Goal: Information Seeking & Learning: Learn about a topic

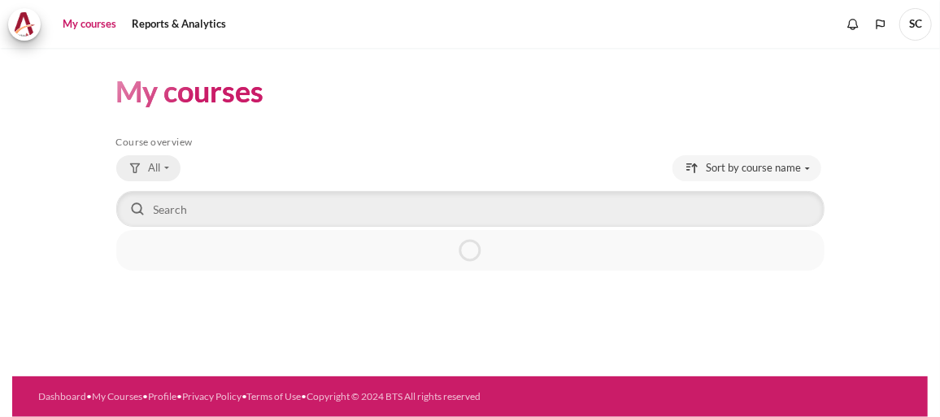
click at [168, 168] on button "All" at bounding box center [148, 168] width 64 height 26
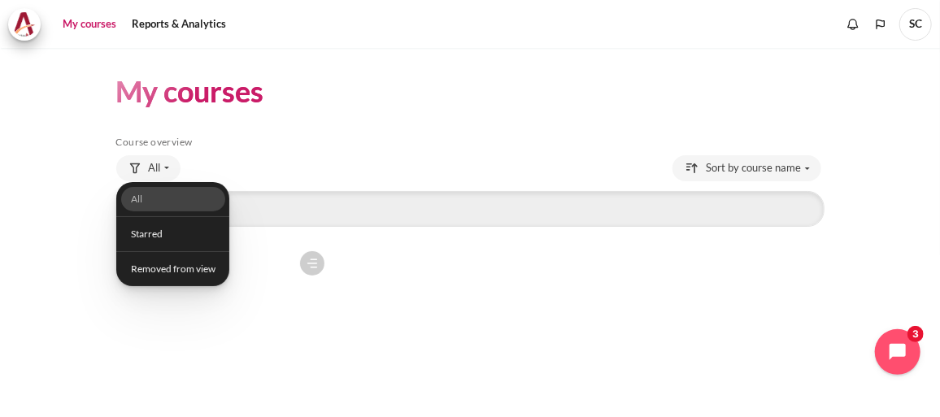
click at [419, 277] on div "Course is starred Actions for course Outward GoBeyond - Singapore Market Batch …" at bounding box center [470, 384] width 708 height 283
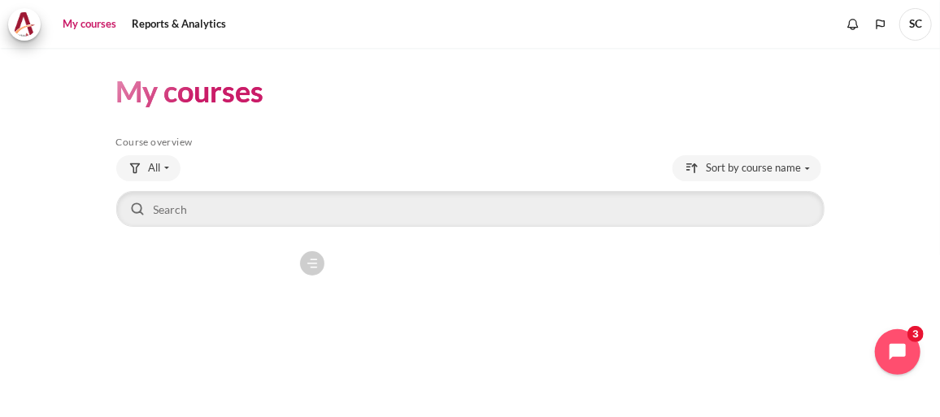
click at [310, 260] on icon "Content" at bounding box center [312, 263] width 15 height 15
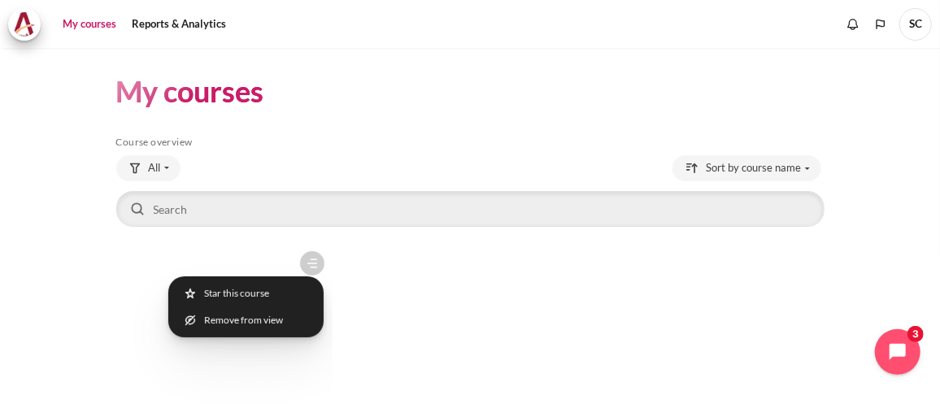
click at [377, 314] on div "Course is starred Actions for course Outward GoBeyond - Singapore Market Batch …" at bounding box center [470, 384] width 708 height 283
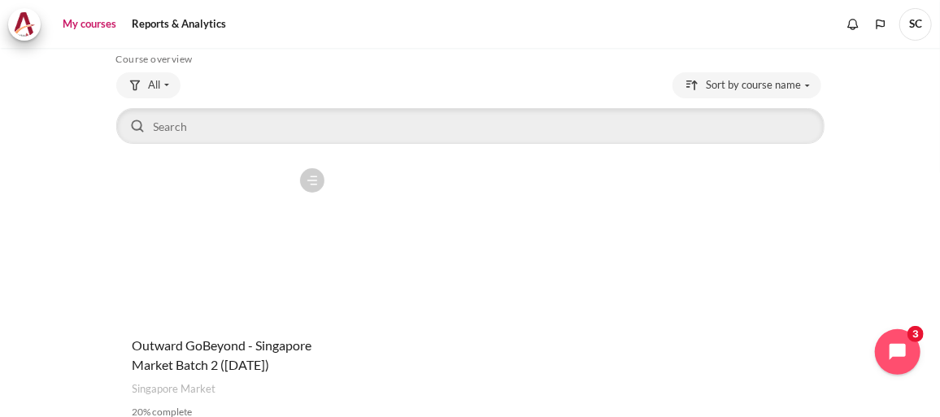
scroll to position [191, 0]
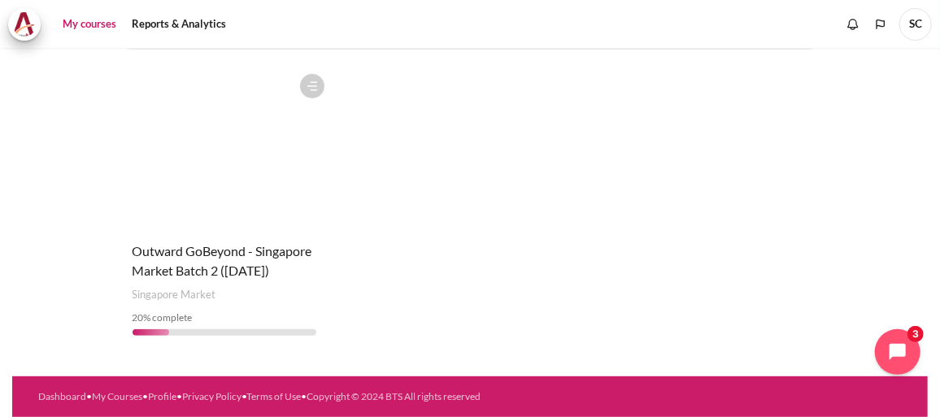
click at [268, 192] on figure "Content" at bounding box center [224, 147] width 216 height 163
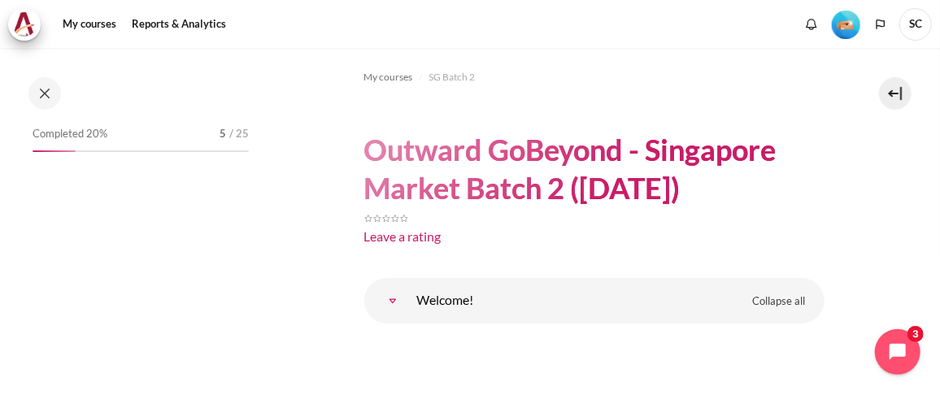
scroll to position [147, 0]
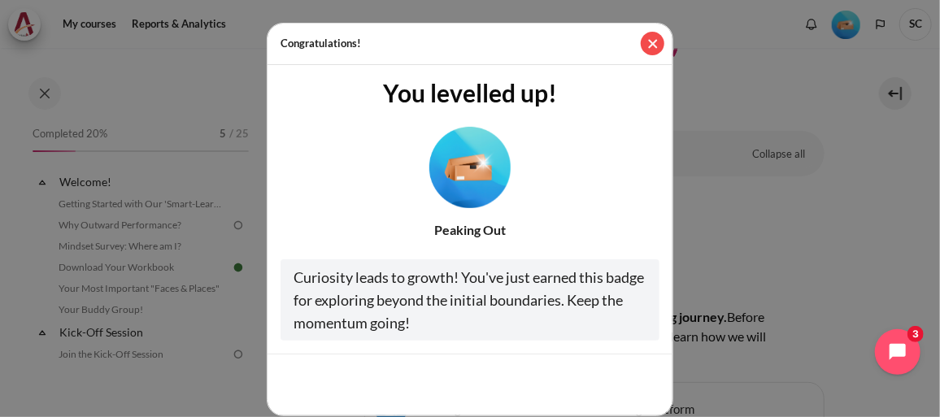
click at [647, 40] on button "Close" at bounding box center [653, 44] width 24 height 24
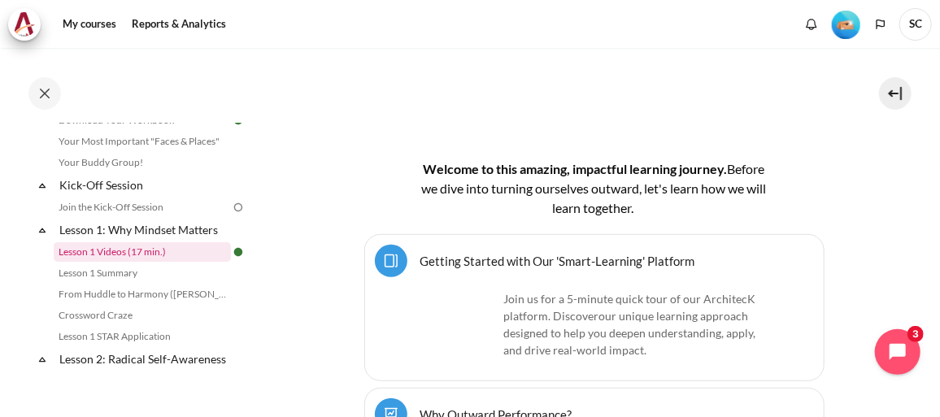
click at [149, 250] on link "Lesson 1 Videos (17 min.)" at bounding box center [142, 252] width 177 height 20
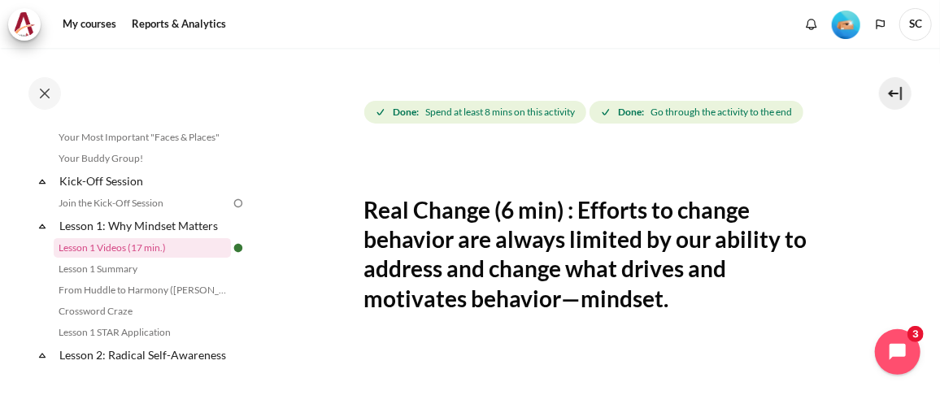
scroll to position [125, 0]
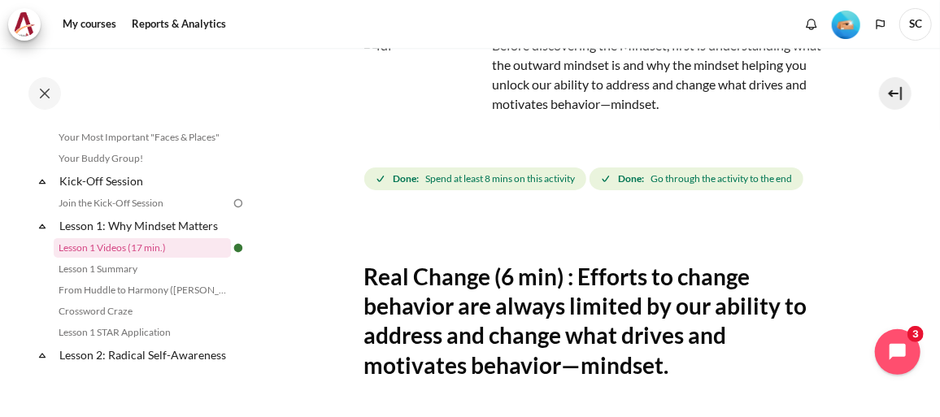
click at [468, 177] on span "Spend at least 8 mins on this activity" at bounding box center [500, 179] width 150 height 15
click at [377, 180] on icon "Completion requirements for Lesson 1 Videos (17 min.)" at bounding box center [380, 178] width 11 height 11
click at [403, 182] on strong "Done:" at bounding box center [406, 179] width 26 height 15
click at [407, 178] on strong "Done:" at bounding box center [406, 179] width 26 height 15
click at [612, 177] on icon "Completion requirements for Lesson 1 Videos (17 min.)" at bounding box center [605, 178] width 11 height 11
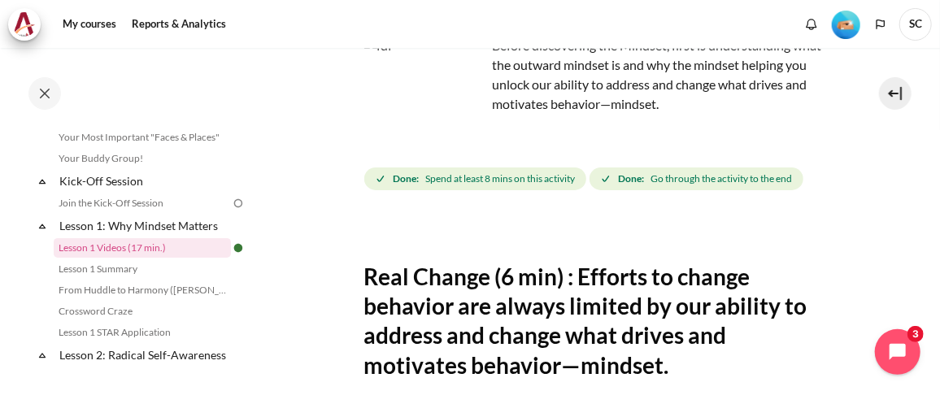
click at [608, 177] on icon "Completion requirements for Lesson 1 Videos (17 min.)" at bounding box center [605, 178] width 11 height 11
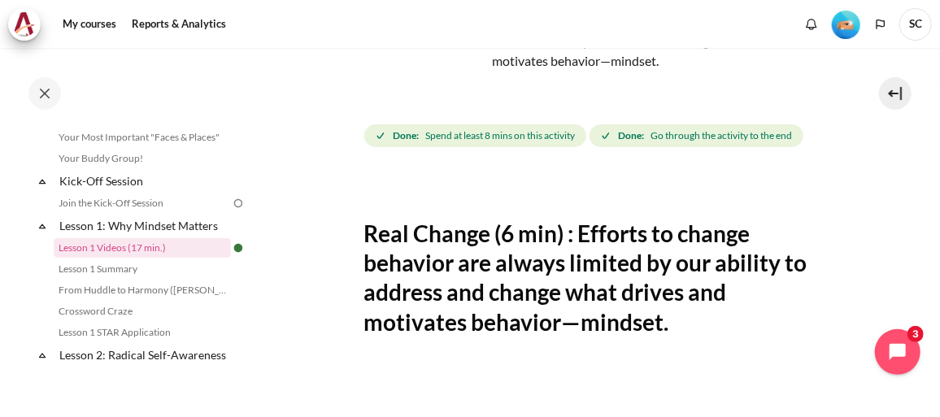
scroll to position [199, 0]
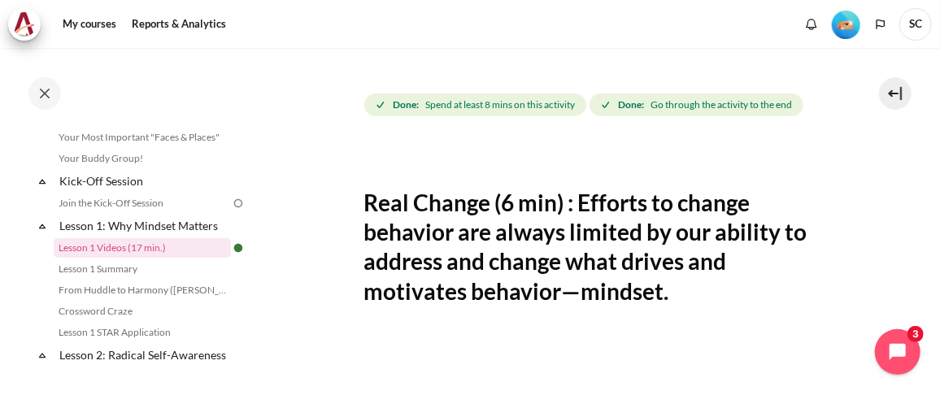
click at [630, 108] on strong "Done:" at bounding box center [631, 105] width 26 height 15
click at [731, 107] on span "Go through the activity to the end" at bounding box center [722, 105] width 142 height 15
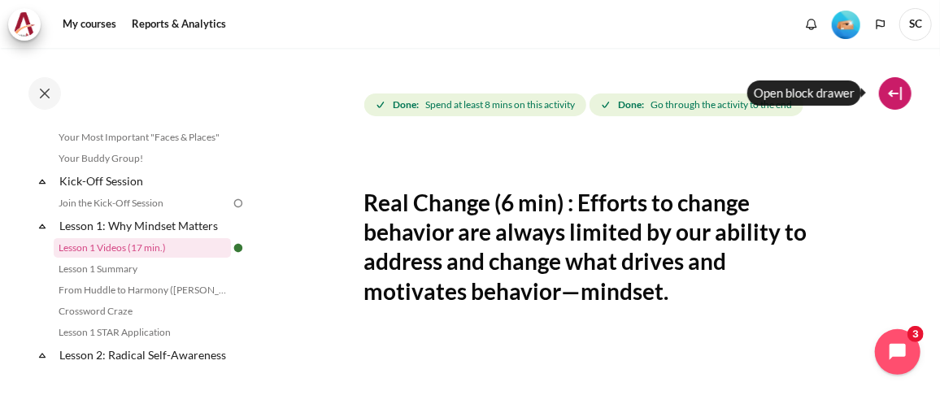
click at [888, 92] on button at bounding box center [895, 93] width 33 height 33
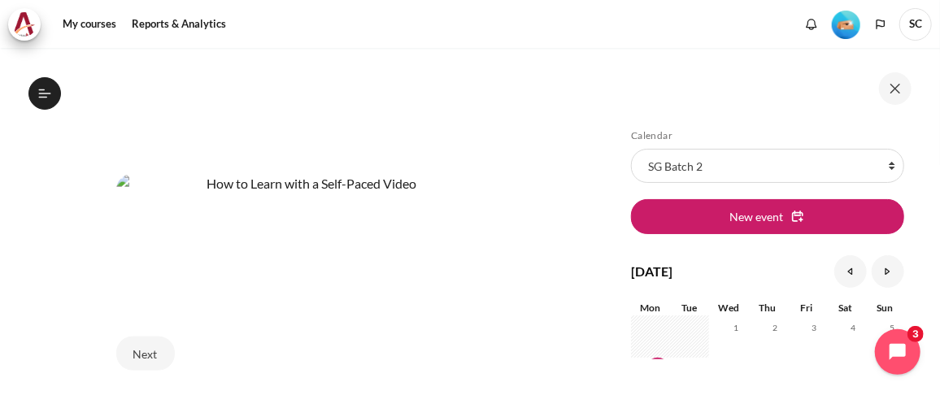
scroll to position [526, 0]
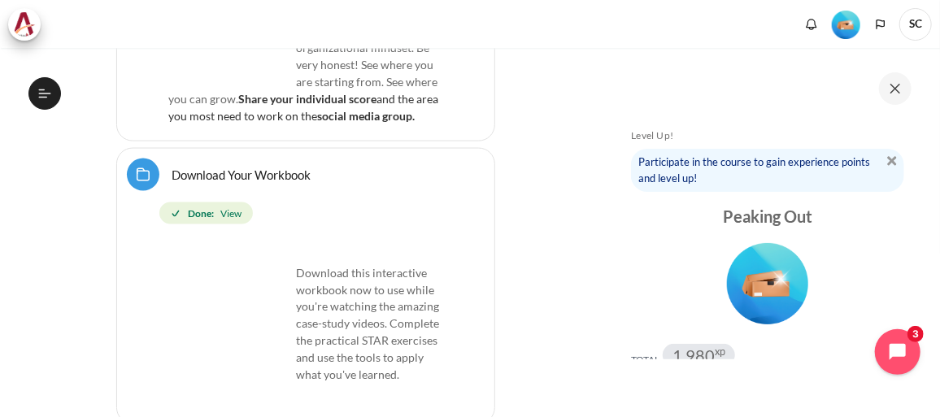
scroll to position [1331, 0]
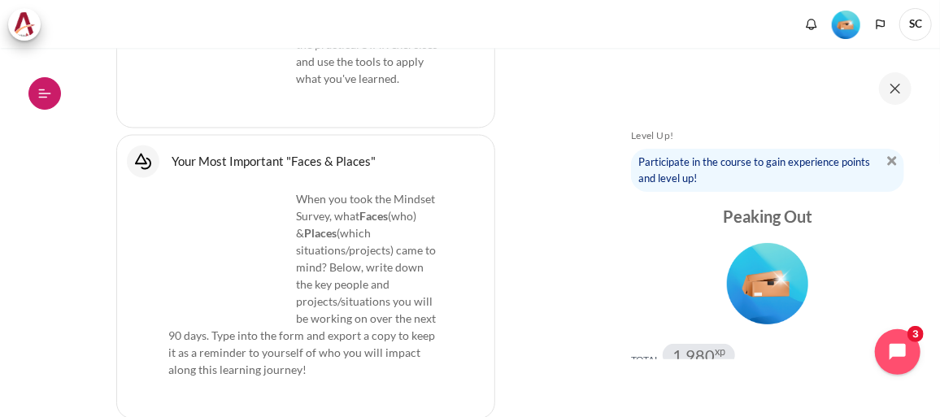
click at [52, 98] on button "Open course index" at bounding box center [44, 93] width 33 height 33
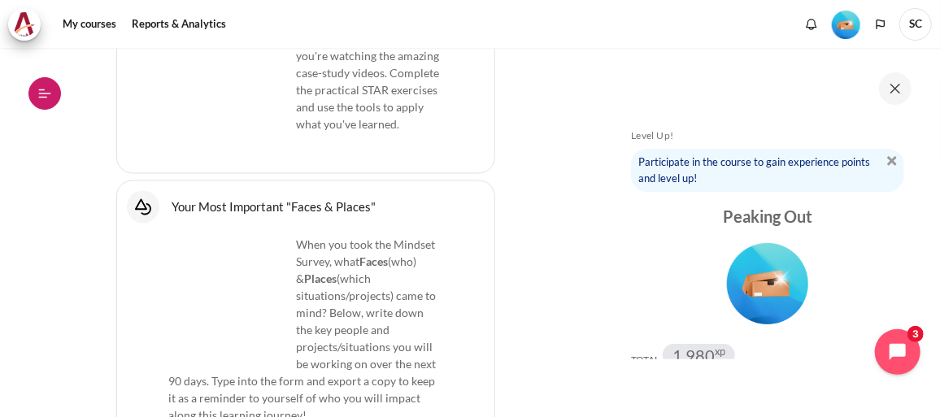
scroll to position [1376, 0]
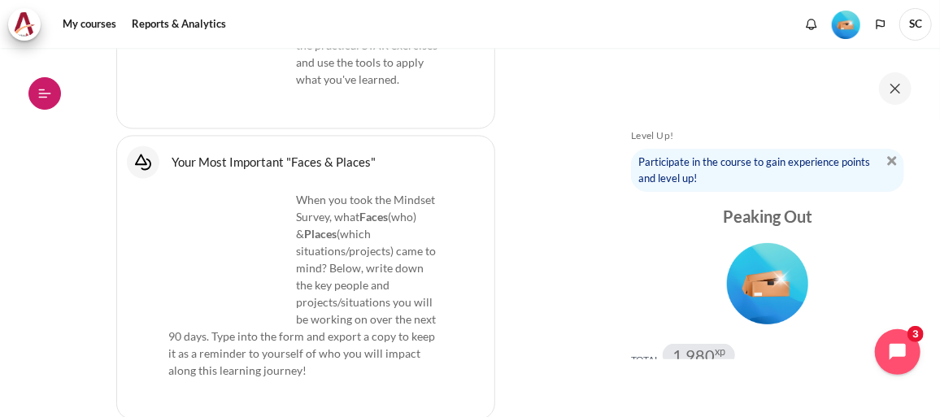
click at [47, 96] on icon at bounding box center [44, 93] width 15 height 15
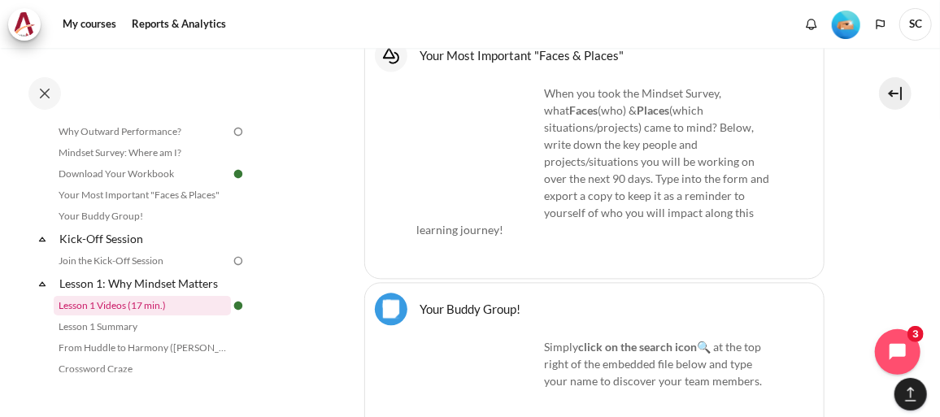
scroll to position [147, 0]
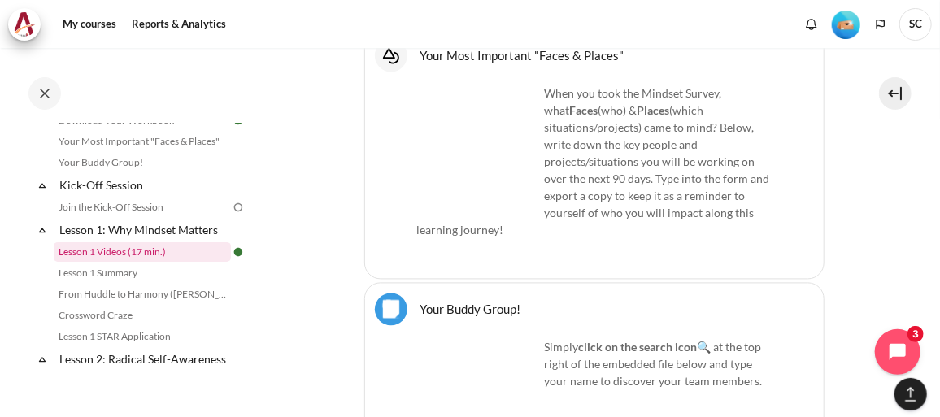
click at [150, 250] on link "Lesson 1 Videos (17 min.)" at bounding box center [142, 252] width 177 height 20
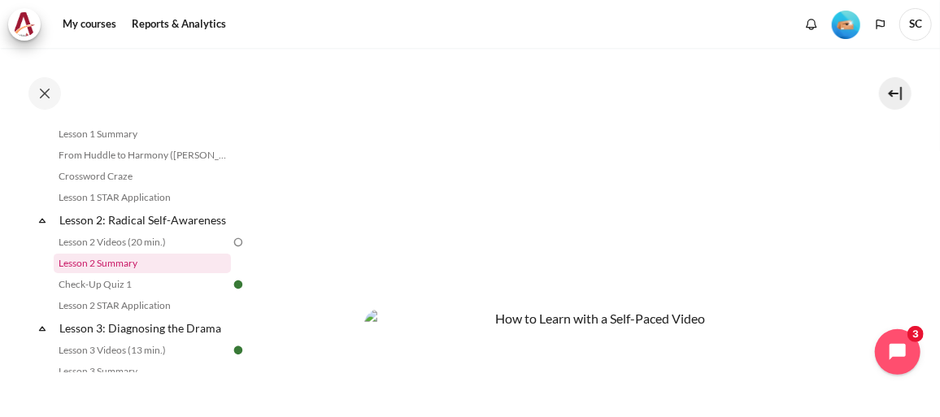
scroll to position [298, 0]
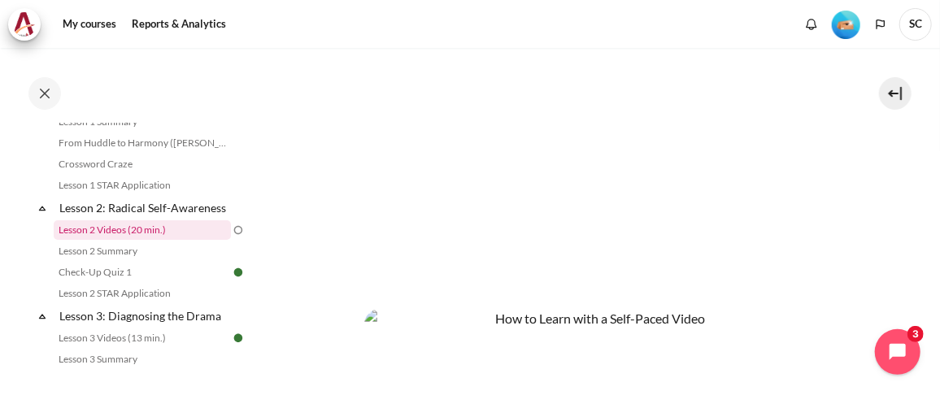
click at [123, 239] on link "Lesson 2 Videos (20 min.)" at bounding box center [142, 230] width 177 height 20
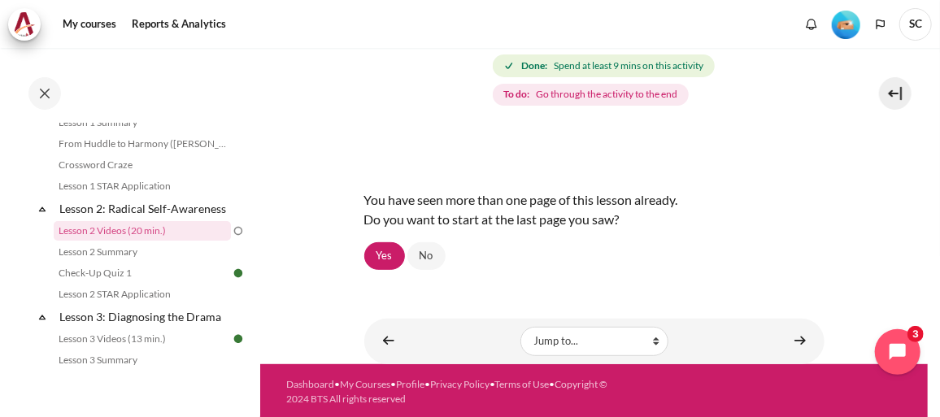
scroll to position [207, 0]
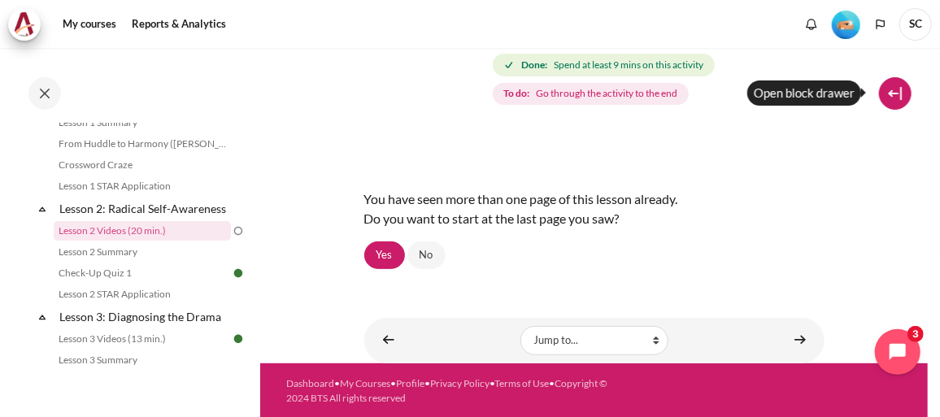
click at [893, 94] on button at bounding box center [895, 93] width 33 height 33
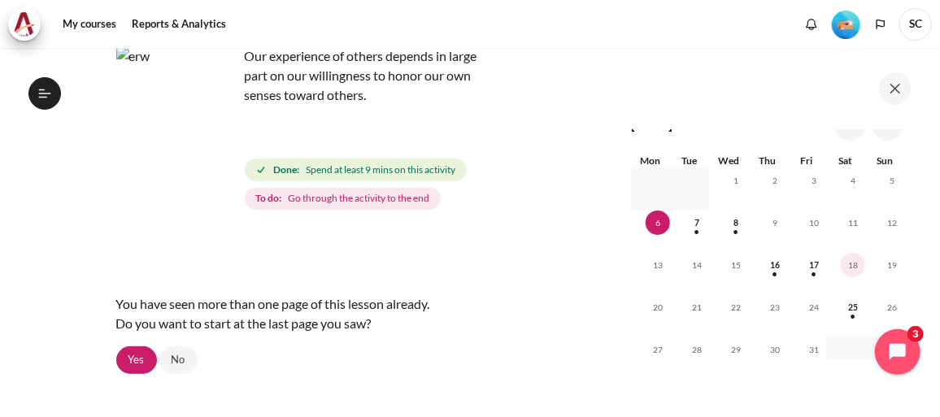
scroll to position [219, 0]
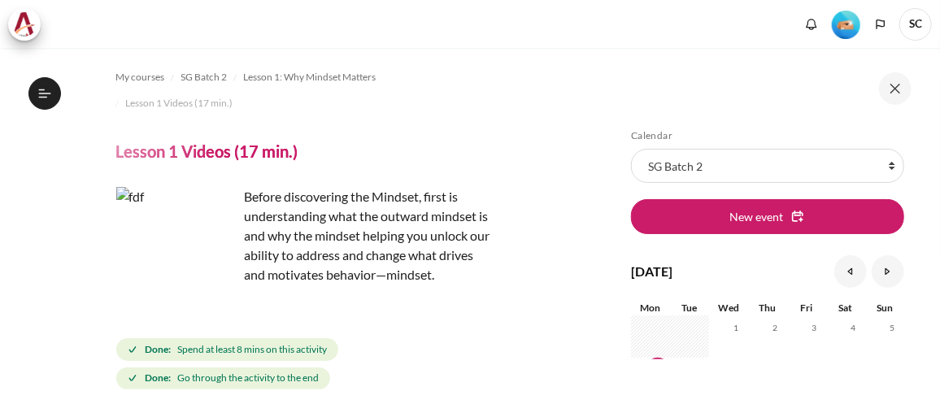
scroll to position [151, 0]
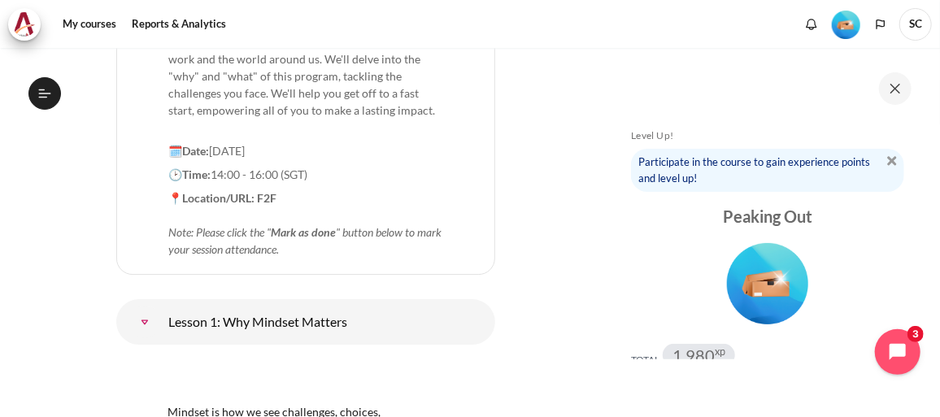
scroll to position [2263, 0]
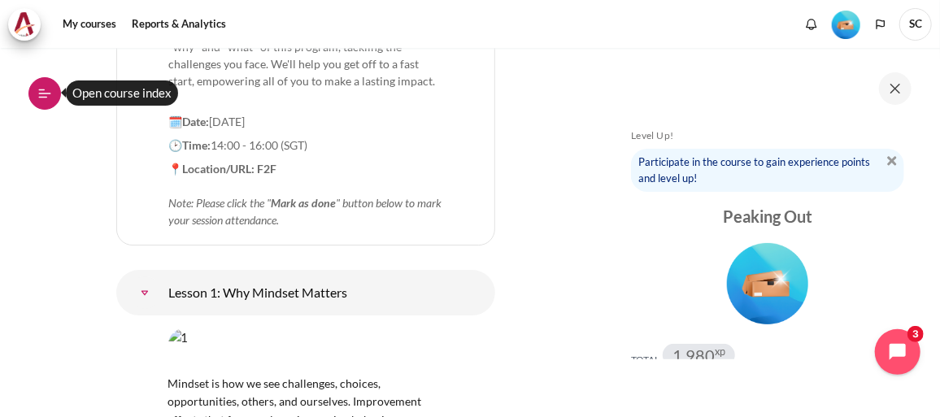
click at [48, 101] on button "Open course index" at bounding box center [44, 93] width 33 height 33
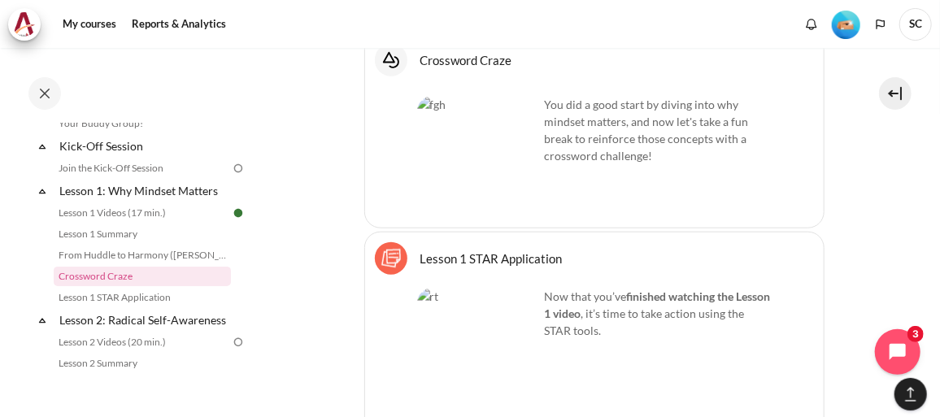
scroll to position [3299, 0]
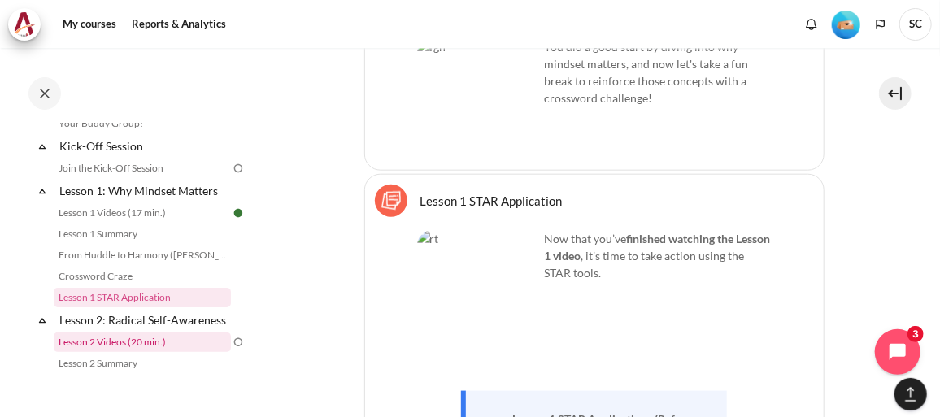
click at [126, 349] on link "Lesson 2 Videos (20 min.)" at bounding box center [142, 343] width 177 height 20
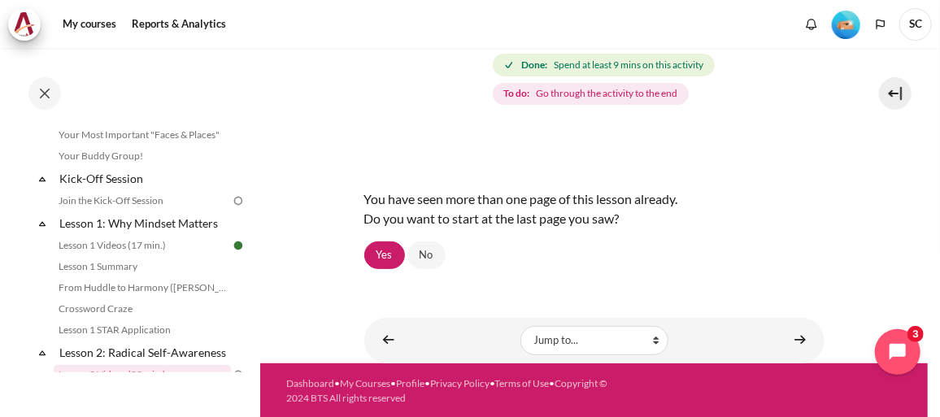
scroll to position [150, 0]
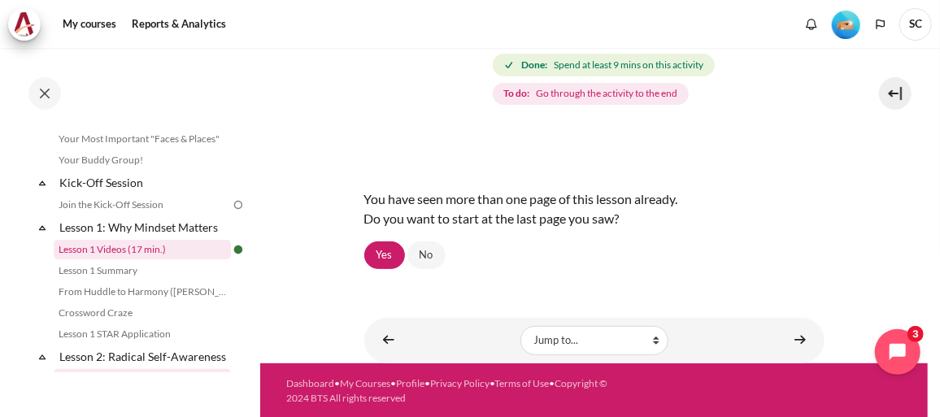
click at [141, 247] on link "Lesson 1 Videos (17 min.)" at bounding box center [142, 250] width 177 height 20
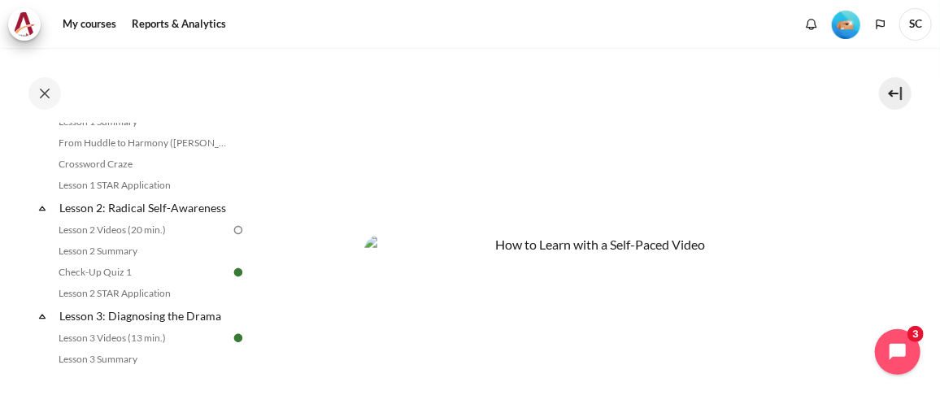
scroll to position [224, 0]
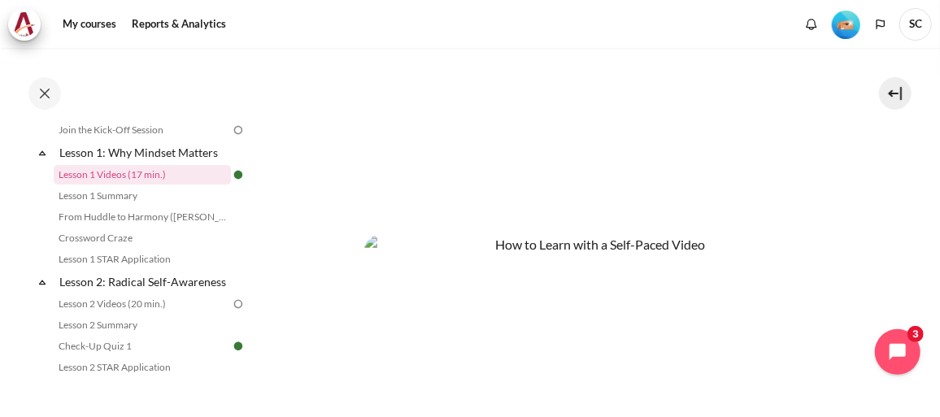
click at [310, 111] on section "My courses SG Batch 2 Lesson 1: Why Mindset Matters Lesson 1 Videos (17 min.) L…" at bounding box center [594, 13] width 668 height 1112
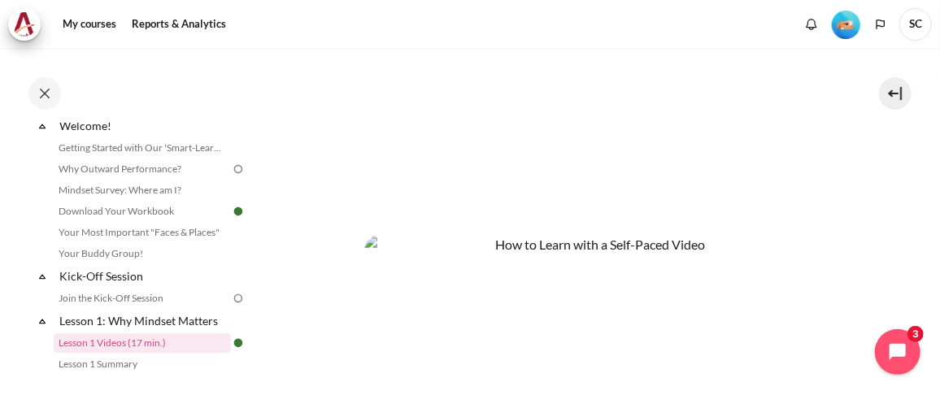
scroll to position [73, 0]
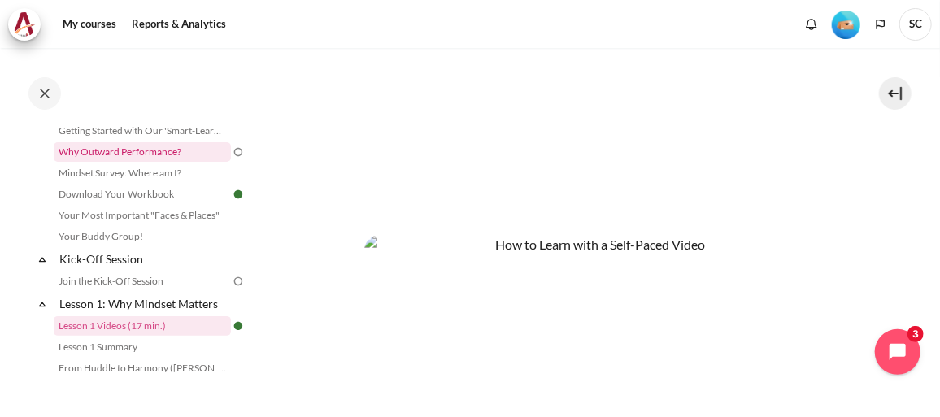
click at [121, 149] on link "Why Outward Performance?" at bounding box center [142, 152] width 177 height 20
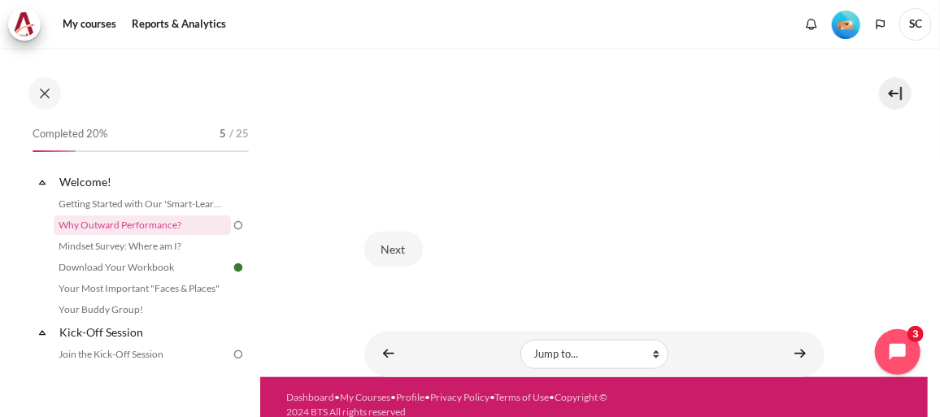
scroll to position [516, 0]
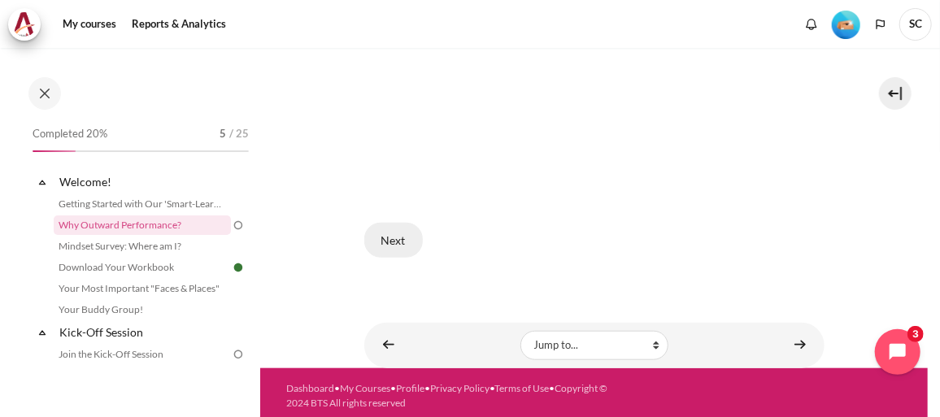
click at [390, 235] on button "Next" at bounding box center [393, 240] width 59 height 34
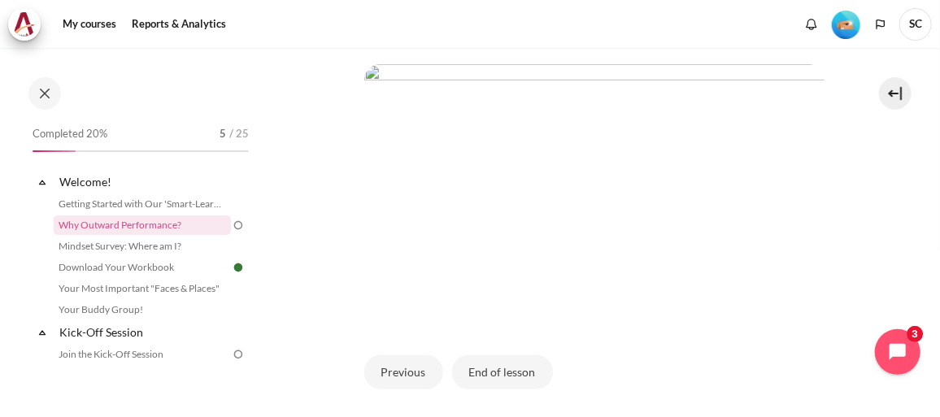
scroll to position [517, 0]
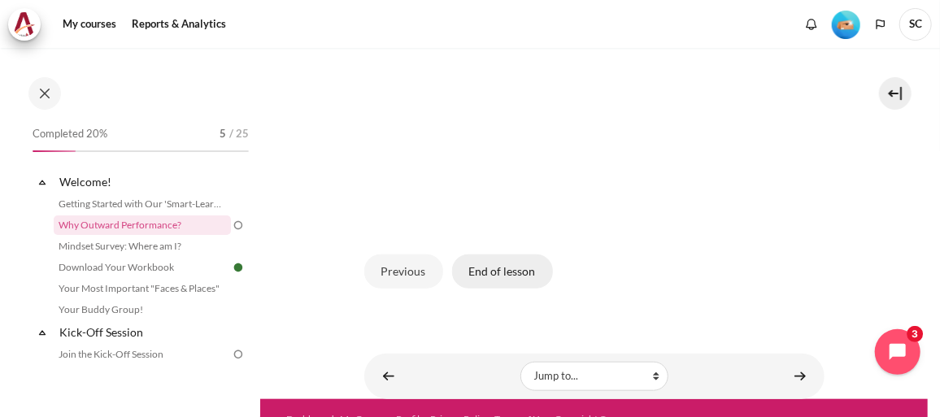
click at [489, 268] on button "End of lesson" at bounding box center [502, 272] width 101 height 34
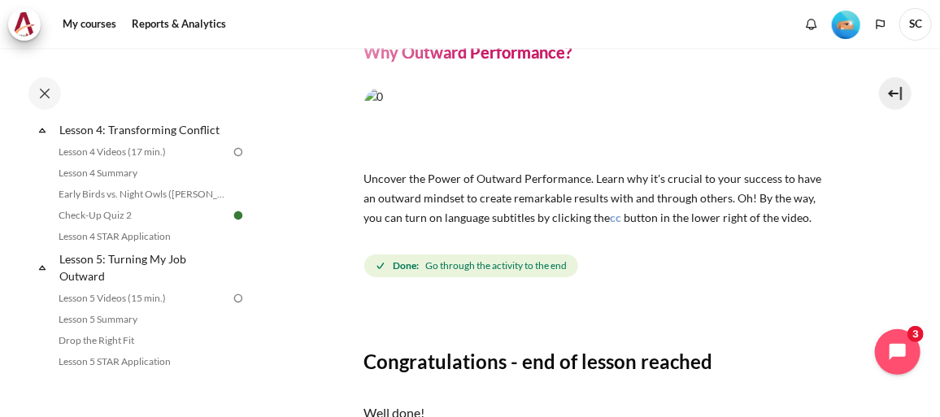
scroll to position [591, 0]
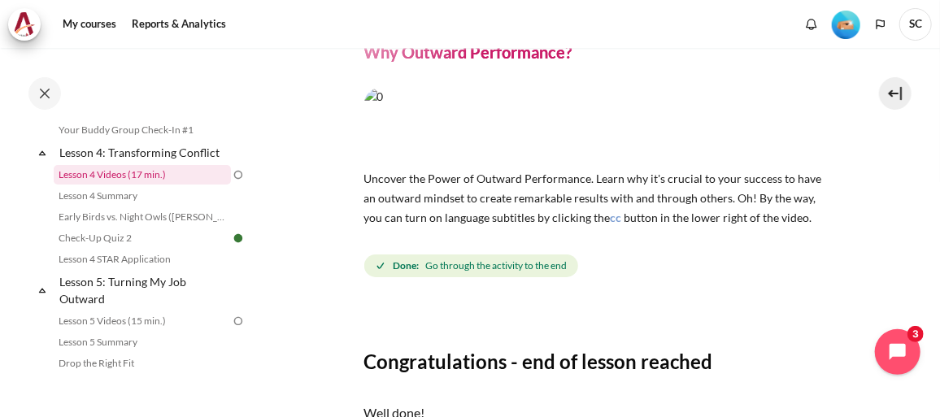
click at [149, 185] on link "Lesson 4 Videos (17 min.)" at bounding box center [142, 175] width 177 height 20
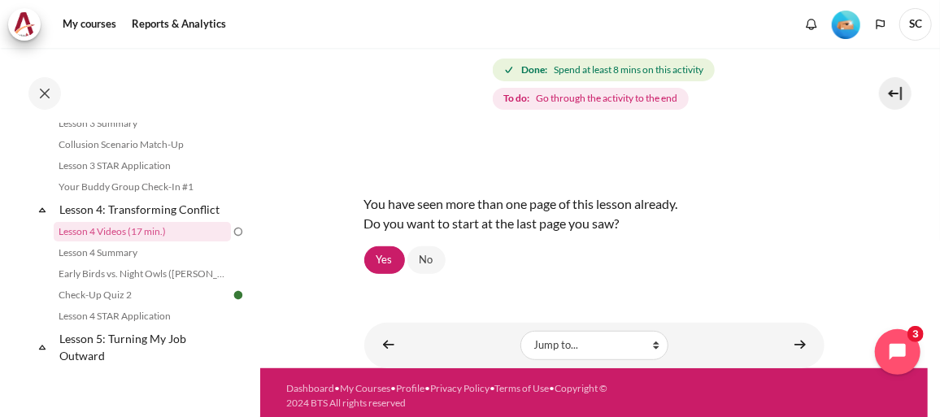
scroll to position [226, 0]
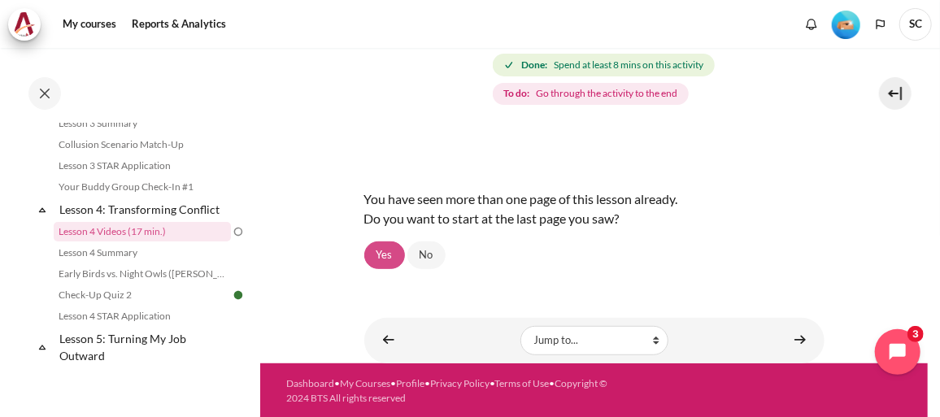
click at [383, 255] on link "Yes" at bounding box center [384, 256] width 41 height 28
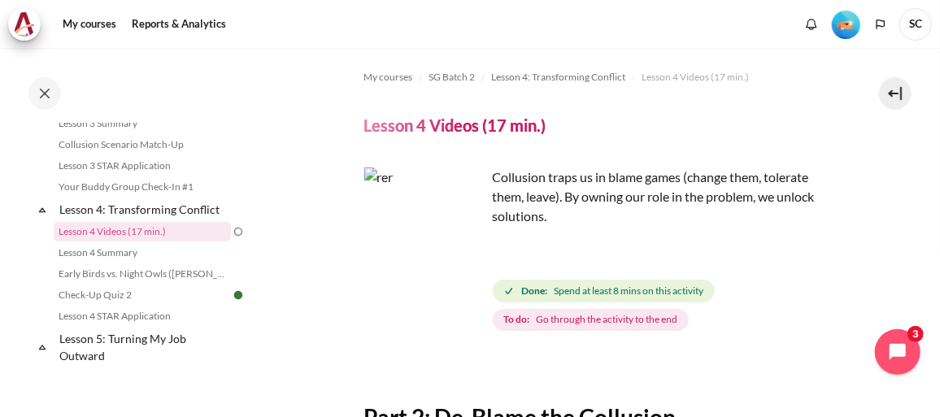
scroll to position [147, 0]
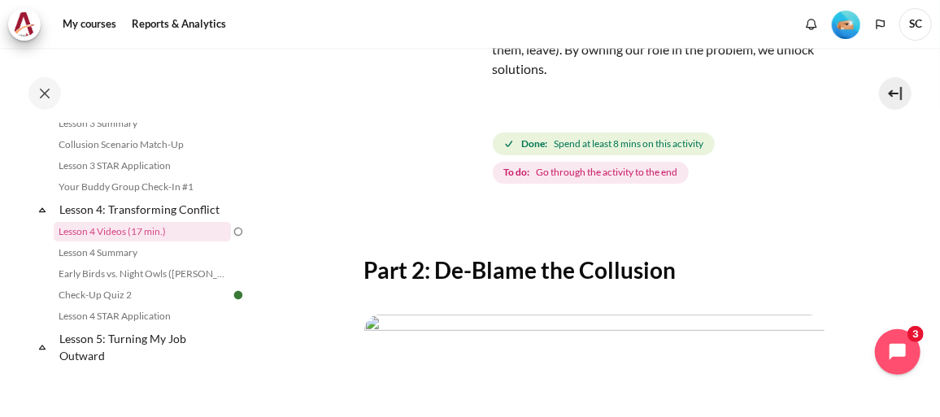
click at [539, 176] on span "Go through the activity to the end" at bounding box center [607, 172] width 142 height 15
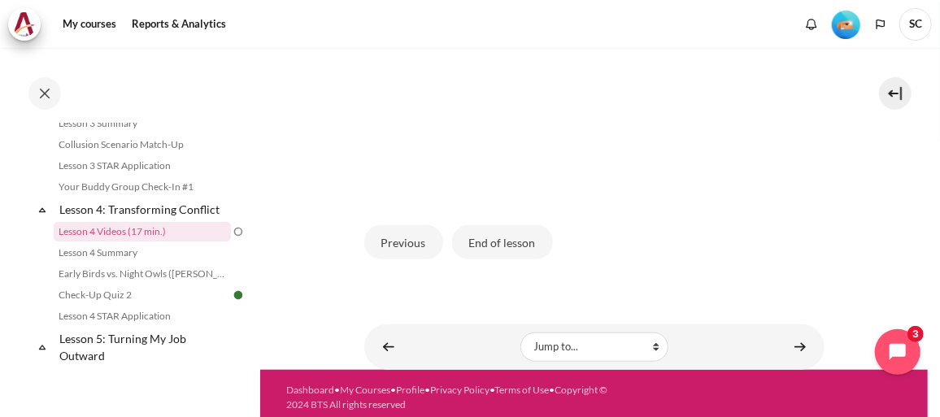
scroll to position [530, 0]
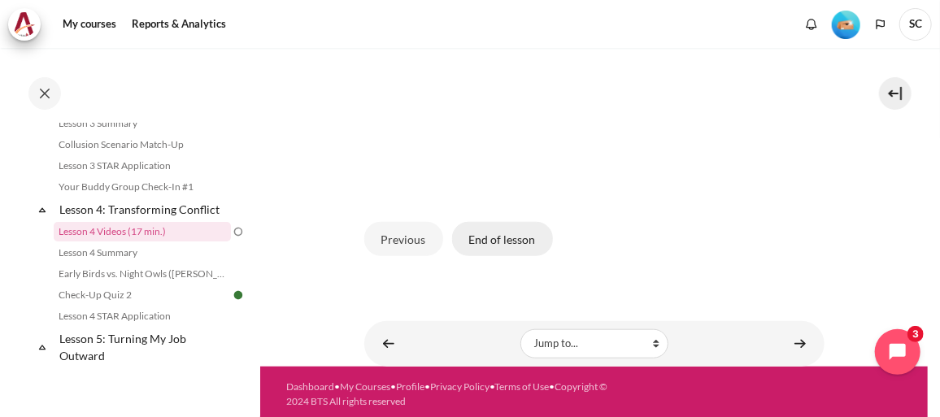
click at [486, 235] on button "End of lesson" at bounding box center [502, 239] width 101 height 34
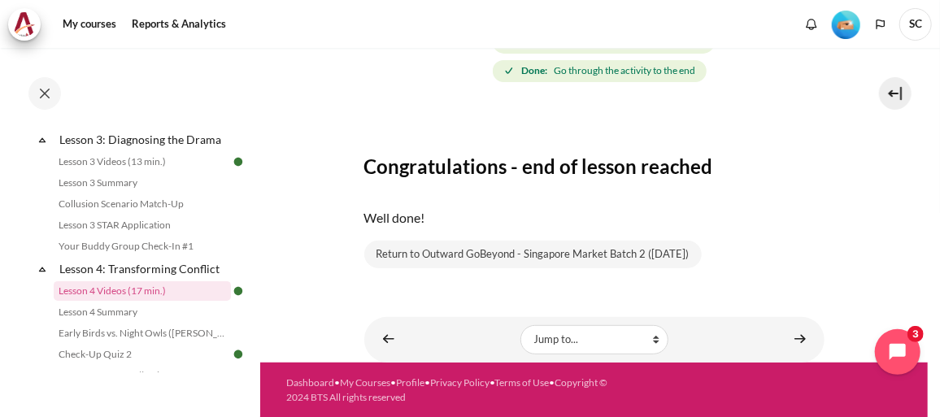
scroll to position [328, 0]
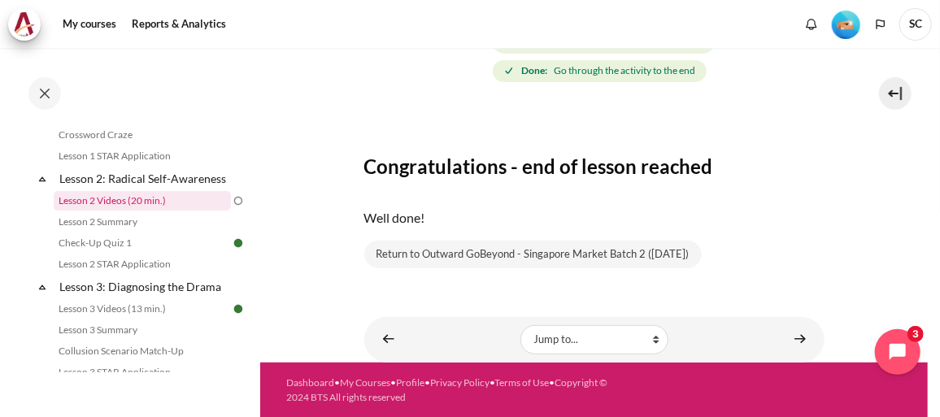
click at [163, 211] on link "Lesson 2 Videos (20 min.)" at bounding box center [142, 201] width 177 height 20
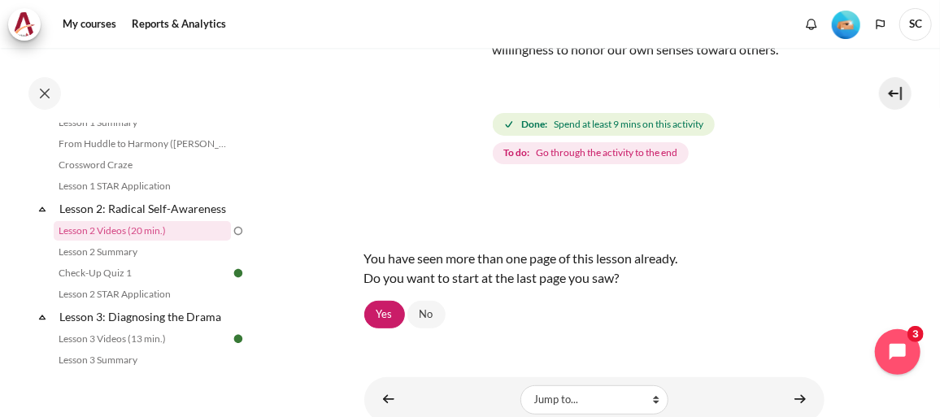
scroll to position [207, 0]
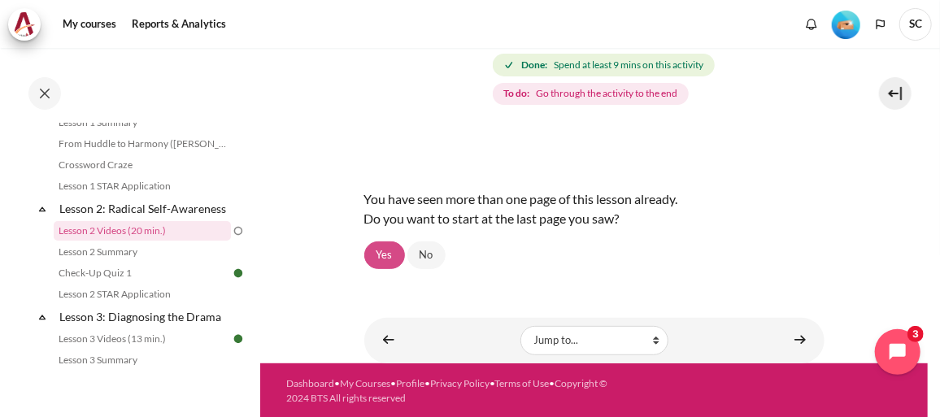
click at [390, 256] on link "Yes" at bounding box center [384, 256] width 41 height 28
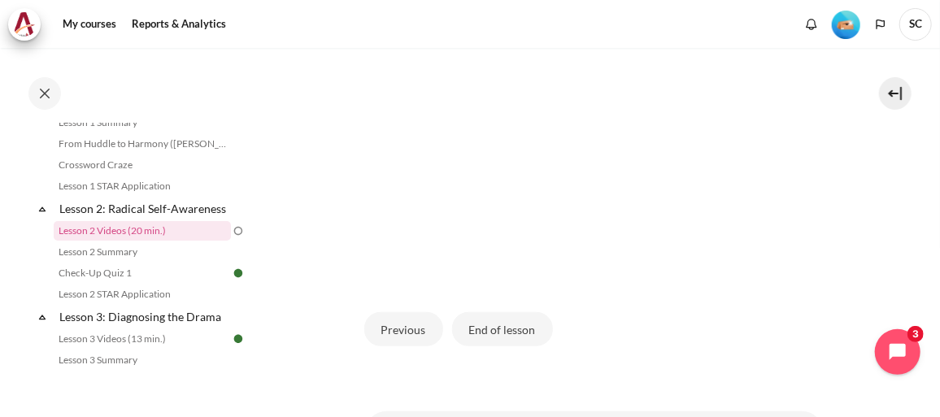
scroll to position [443, 0]
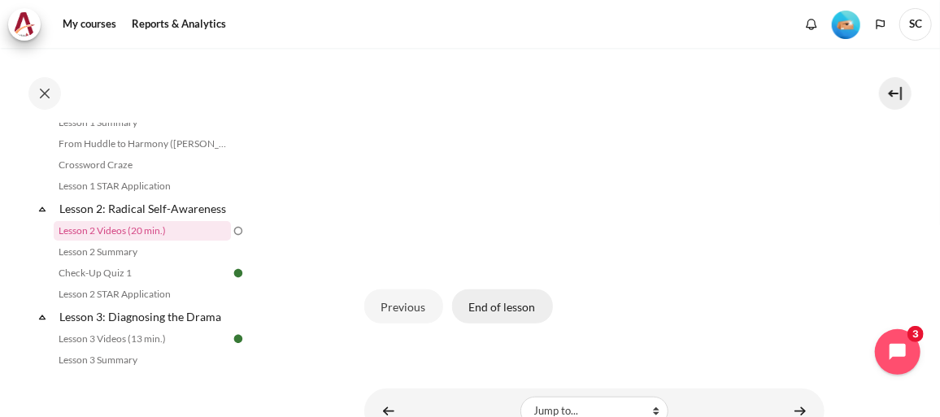
click at [512, 299] on button "End of lesson" at bounding box center [502, 307] width 101 height 34
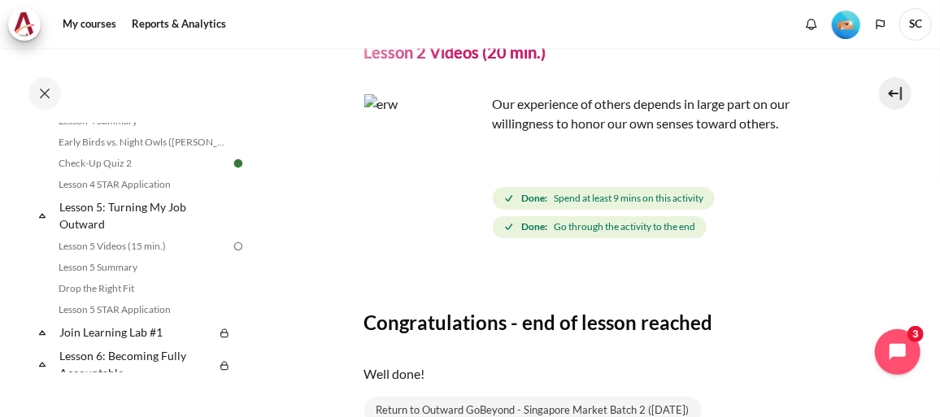
scroll to position [667, 0]
click at [152, 255] on link "Lesson 5 Videos (15 min.)" at bounding box center [142, 246] width 177 height 20
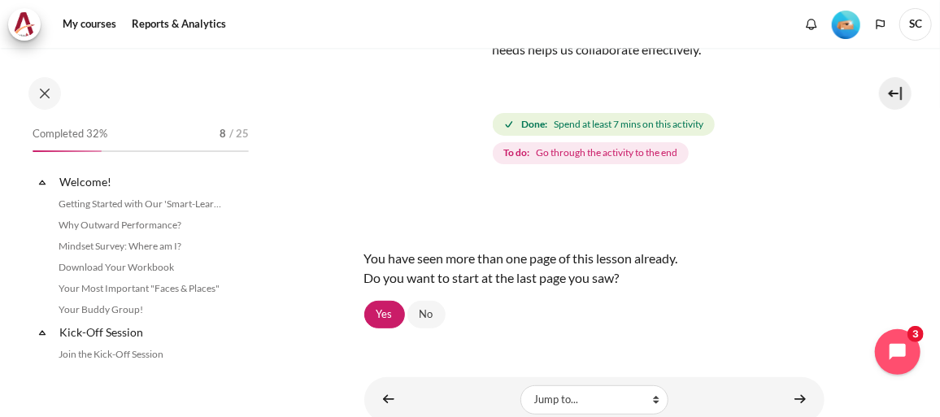
scroll to position [681, 0]
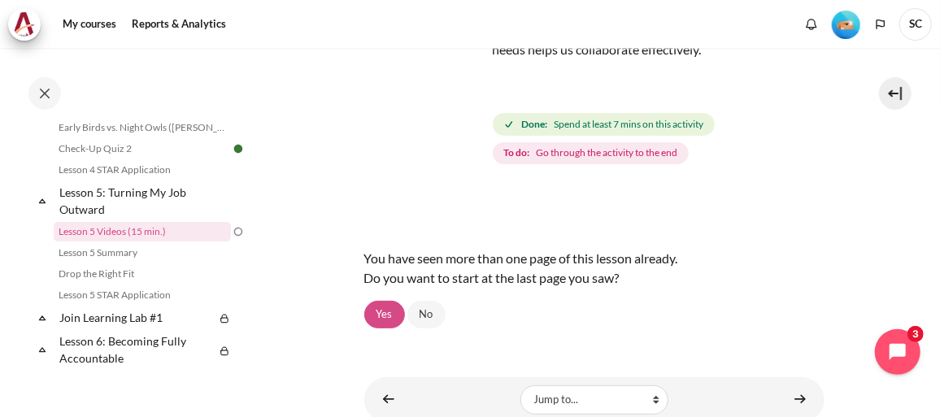
click at [379, 317] on link "Yes" at bounding box center [384, 315] width 41 height 28
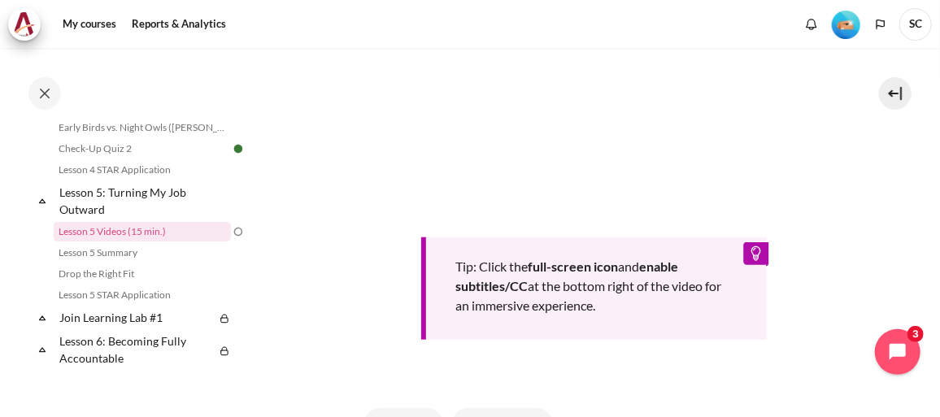
scroll to position [777, 0]
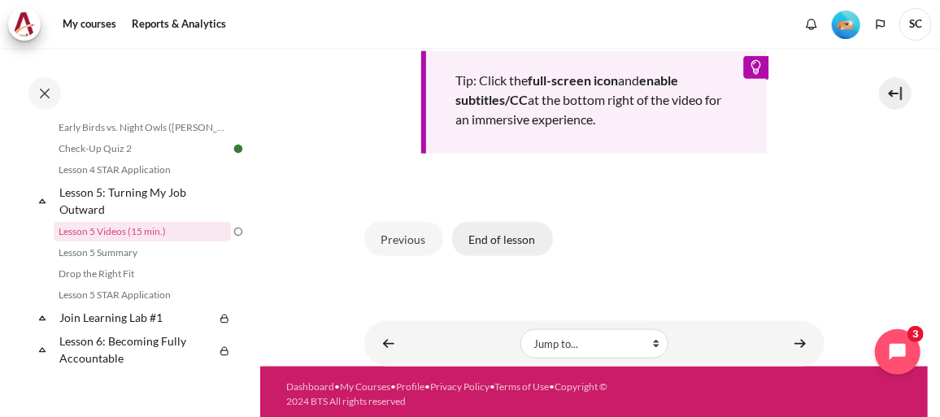
click at [492, 238] on button "End of lesson" at bounding box center [502, 239] width 101 height 34
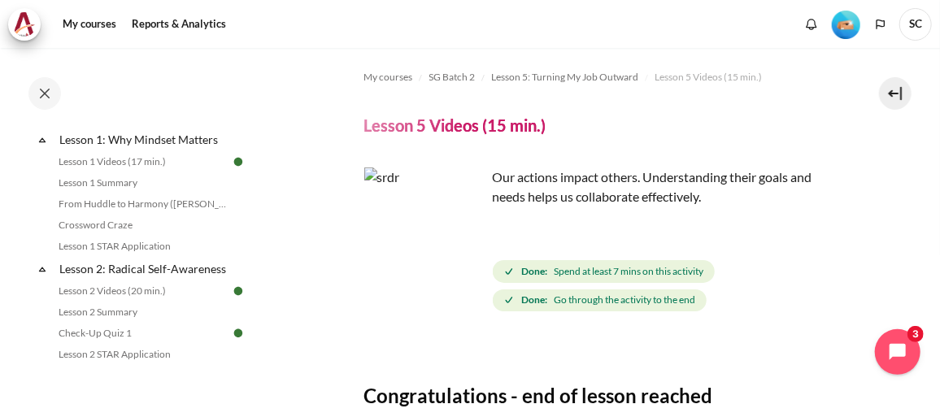
scroll to position [89, 0]
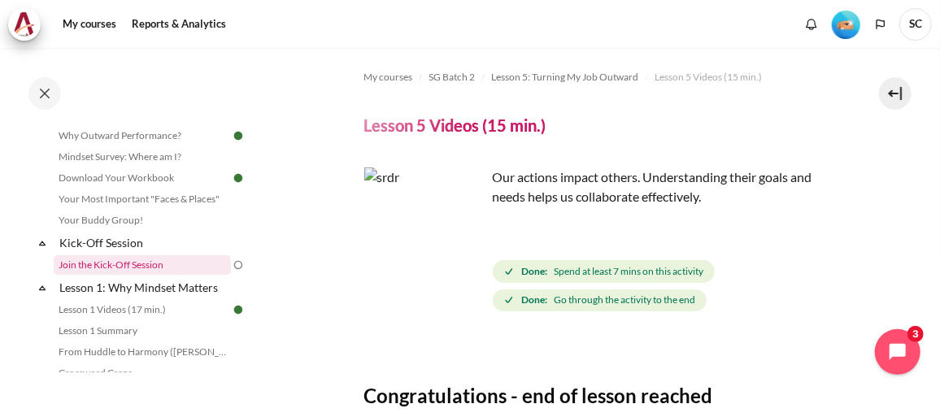
click at [154, 268] on link "Join the Kick-Off Session" at bounding box center [142, 265] width 177 height 20
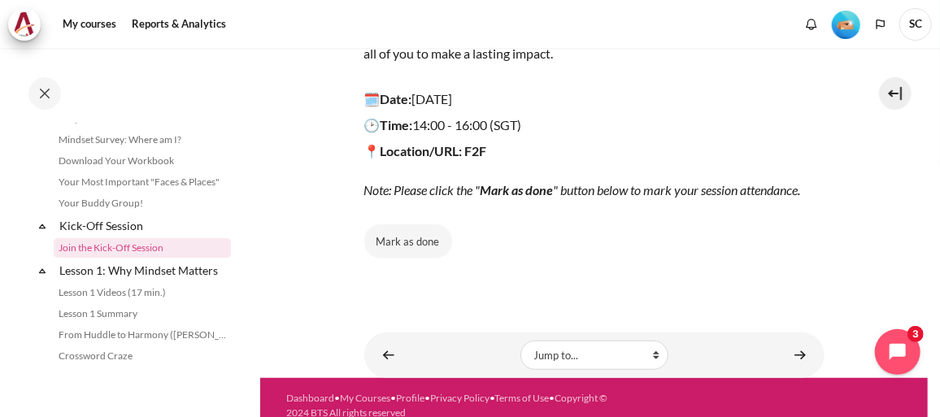
scroll to position [310, 0]
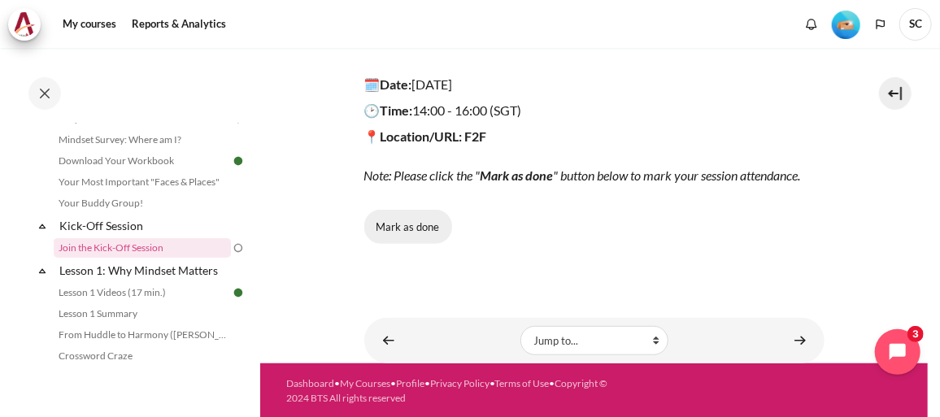
click at [416, 229] on button "Mark as done" at bounding box center [408, 227] width 88 height 34
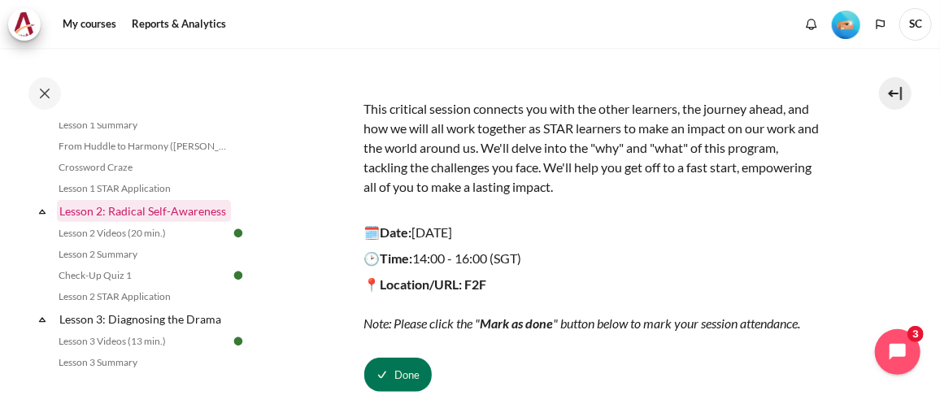
scroll to position [147, 0]
